Goal: Understand process/instructions

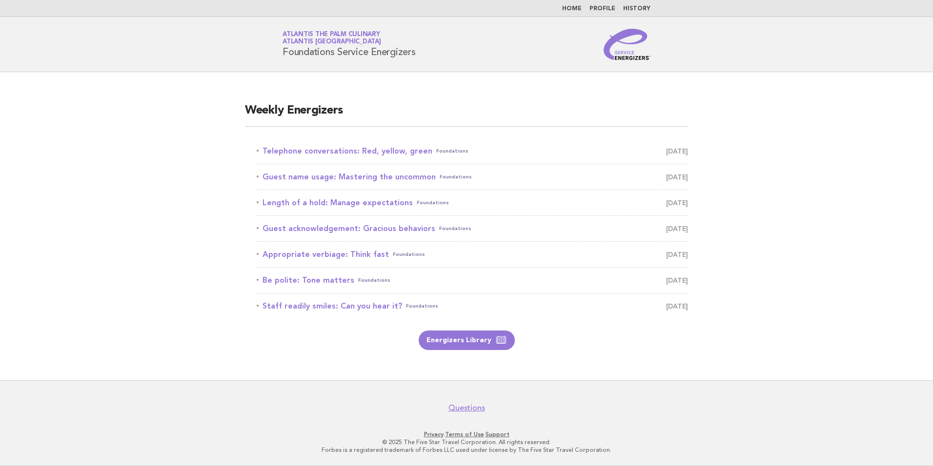
click at [859, 359] on main "Weekly Energizers Telephone conversations: Red, yellow, green Foundations [DATE…" at bounding box center [466, 226] width 933 height 308
click at [396, 151] on link "Telephone conversations: Red, yellow, green Foundations [DATE]" at bounding box center [472, 151] width 431 height 14
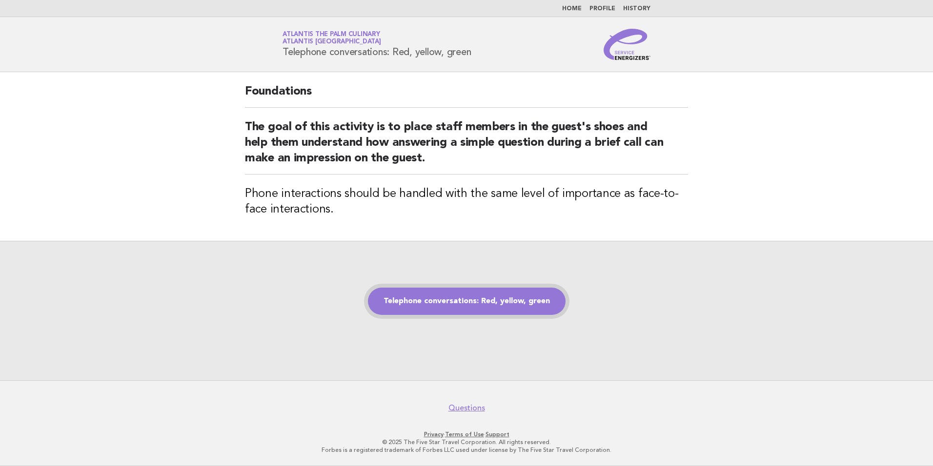
click at [459, 300] on link "Telephone conversations: Red, yellow, green" at bounding box center [467, 301] width 198 height 27
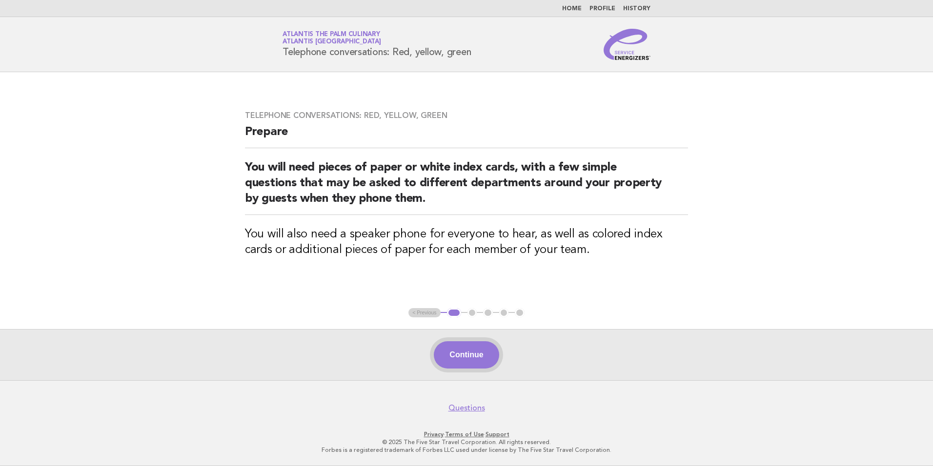
click at [470, 366] on button "Continue" at bounding box center [466, 355] width 65 height 27
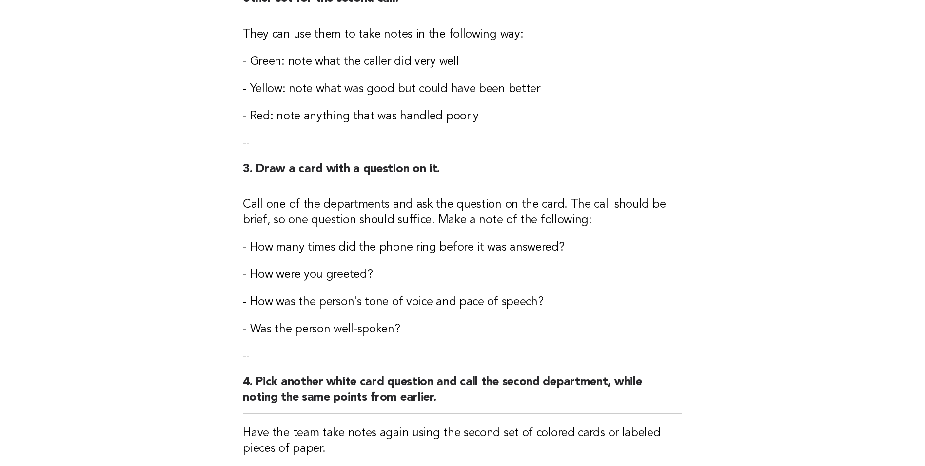
scroll to position [465, 0]
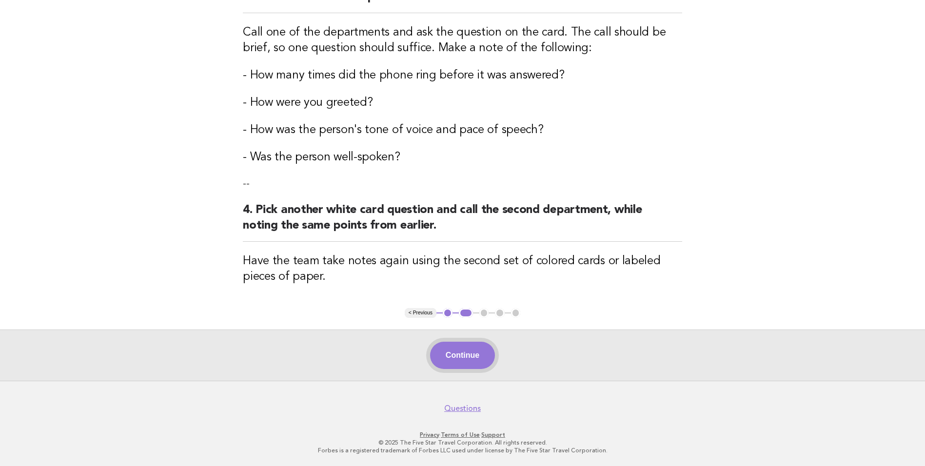
click at [463, 359] on button "Continue" at bounding box center [462, 355] width 65 height 27
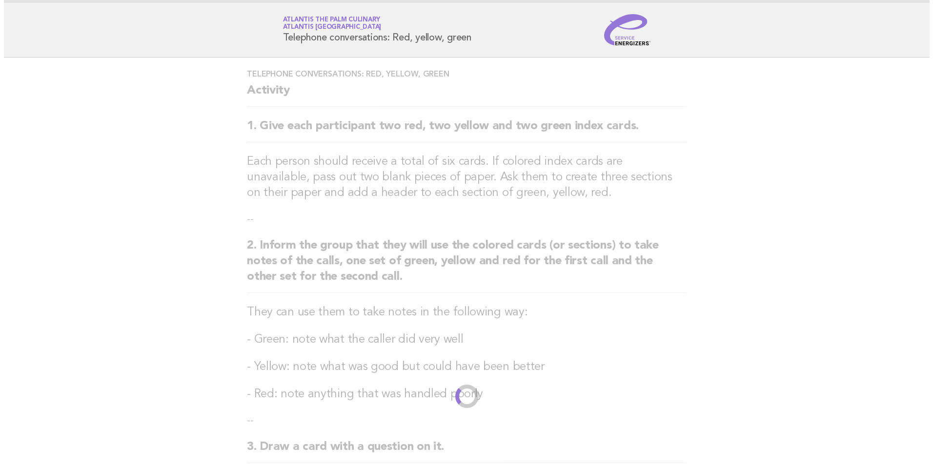
scroll to position [0, 0]
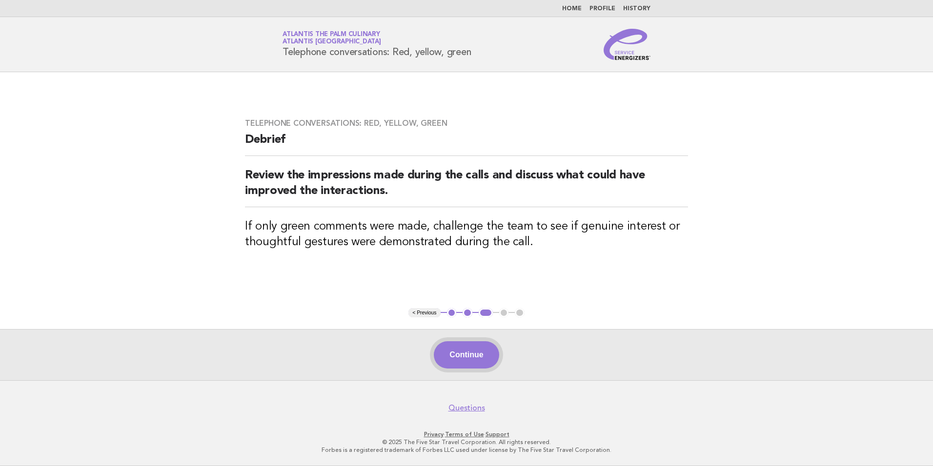
click at [481, 361] on button "Continue" at bounding box center [466, 355] width 65 height 27
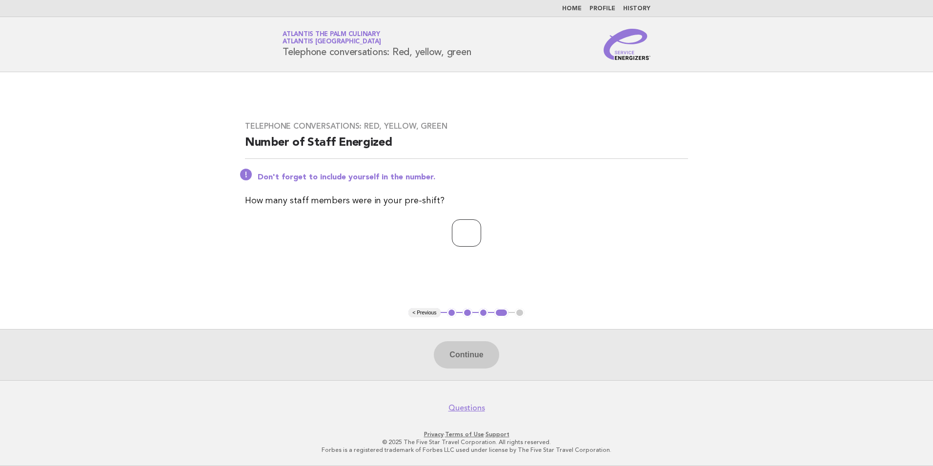
click at [455, 230] on input "number" at bounding box center [466, 233] width 29 height 27
type input "*"
type input "**"
click at [472, 351] on button "Continue" at bounding box center [466, 355] width 65 height 27
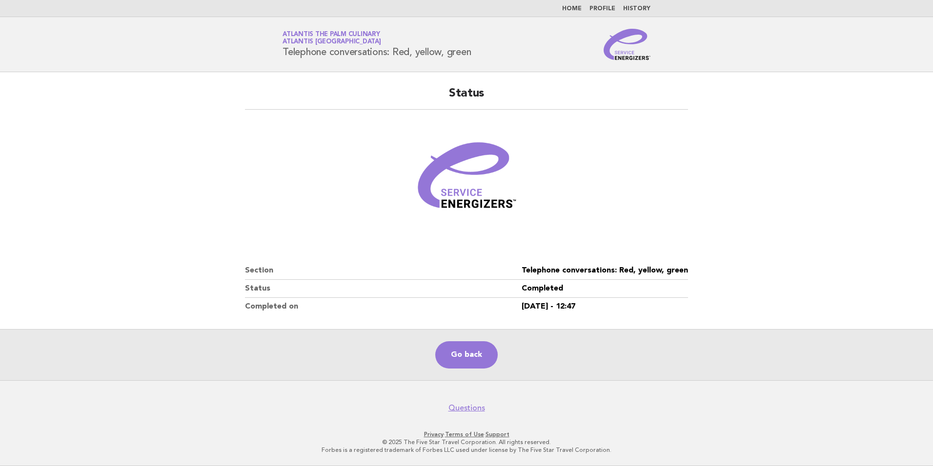
click at [156, 113] on main "Status Section Telephone conversations: Red, yellow, green Status Completed Com…" at bounding box center [466, 226] width 933 height 308
